Goal: Transaction & Acquisition: Purchase product/service

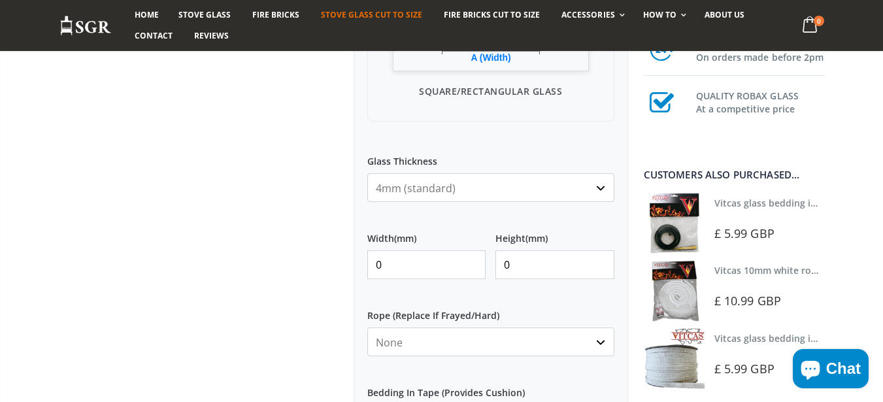
scroll to position [549, 0]
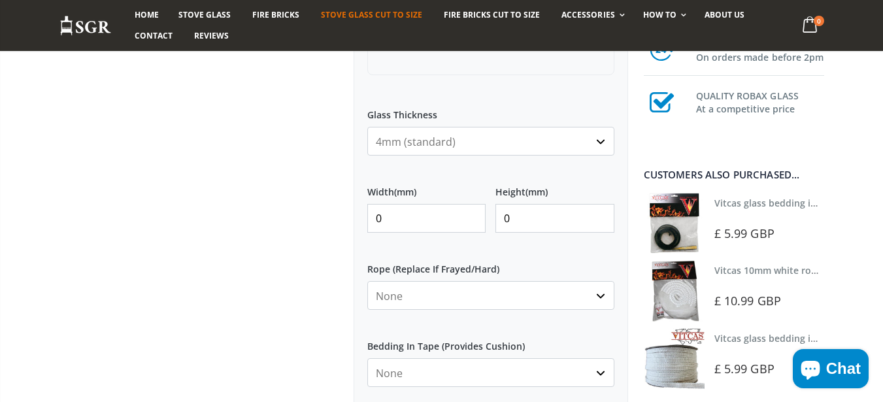
click at [399, 210] on input "0" at bounding box center [426, 218] width 119 height 29
type input "250"
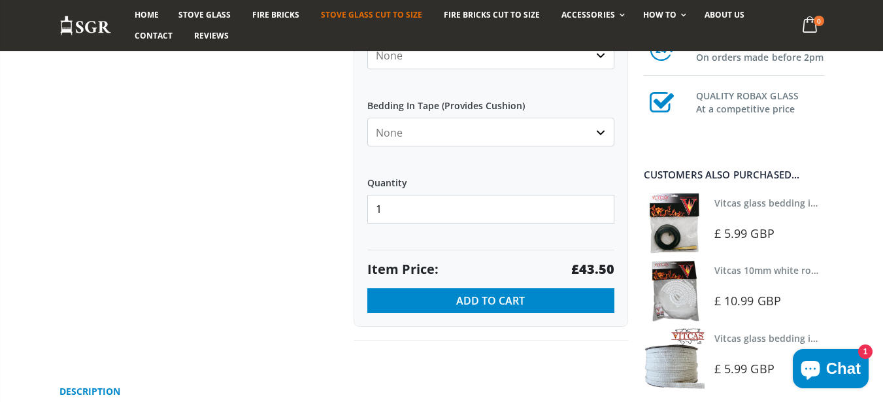
scroll to position [863, 0]
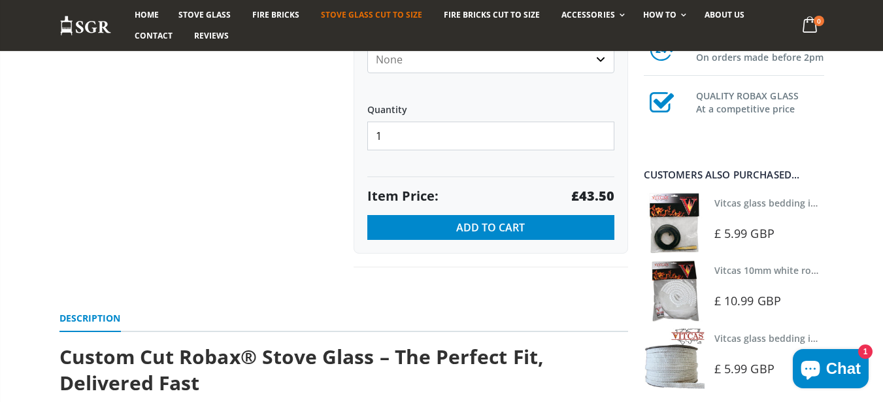
type input "290"
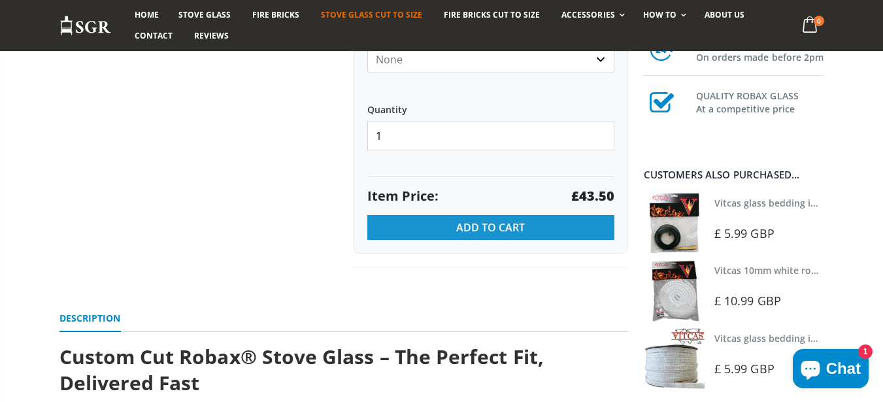
click at [442, 231] on button "Add to Cart" at bounding box center [490, 227] width 247 height 25
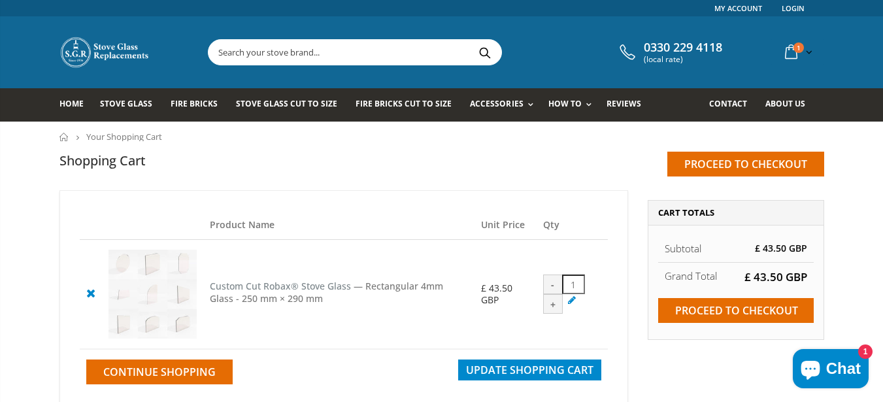
scroll to position [78, 0]
